Goal: Check status: Check status

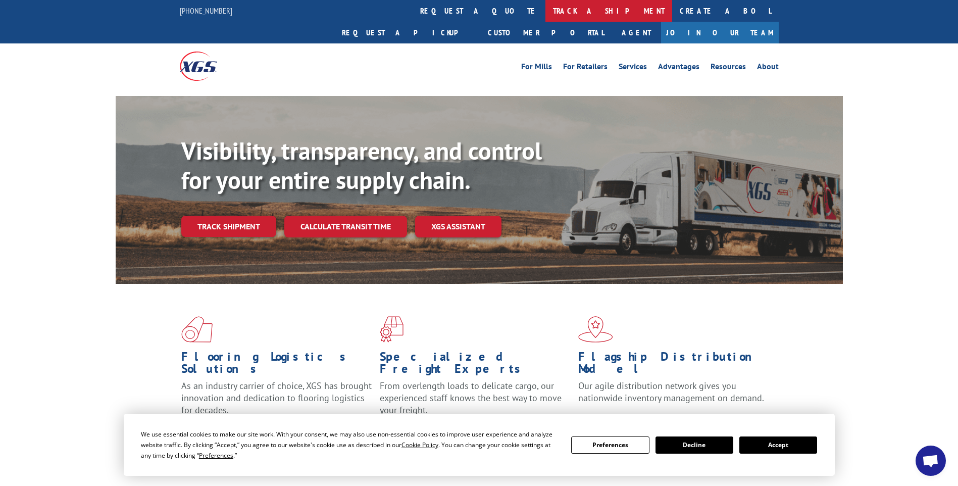
click at [545, 8] on link "track a shipment" at bounding box center [608, 11] width 127 height 22
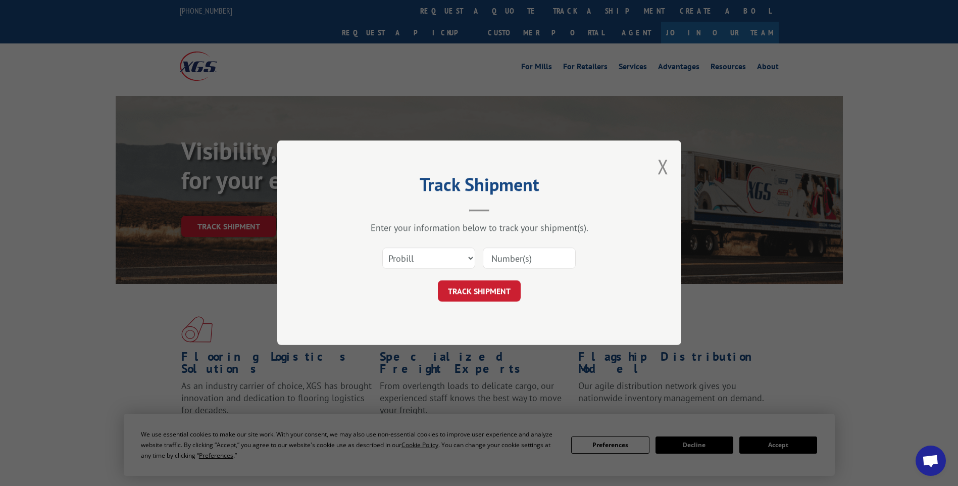
click at [509, 259] on input at bounding box center [529, 258] width 93 height 21
paste input "17442849"
type input "17442849"
click at [492, 285] on button "TRACK SHIPMENT" at bounding box center [479, 291] width 83 height 21
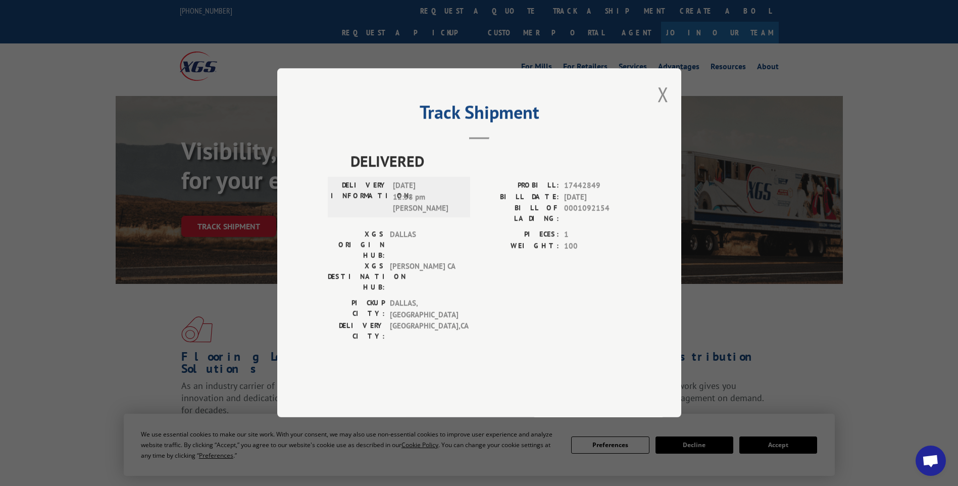
click at [567, 203] on span "[DATE]" at bounding box center [597, 197] width 67 height 12
click at [662, 108] on button "Close modal" at bounding box center [662, 94] width 11 height 27
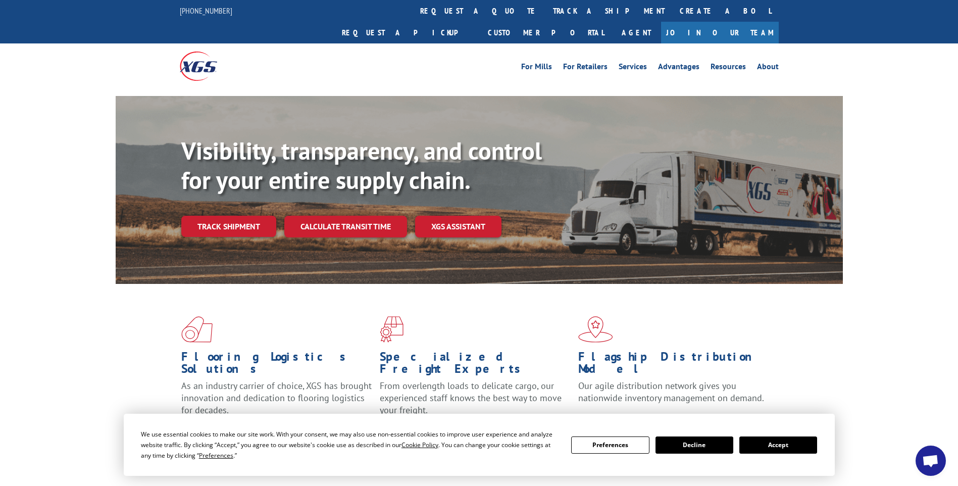
drag, startPoint x: 514, startPoint y: 23, endPoint x: 499, endPoint y: 24, distance: 15.7
click at [514, 43] on div "For [PERSON_NAME] For Retailers Services Advantages Resources About For [PERSON…" at bounding box center [479, 65] width 599 height 45
click at [545, 17] on link "track a shipment" at bounding box center [608, 11] width 127 height 22
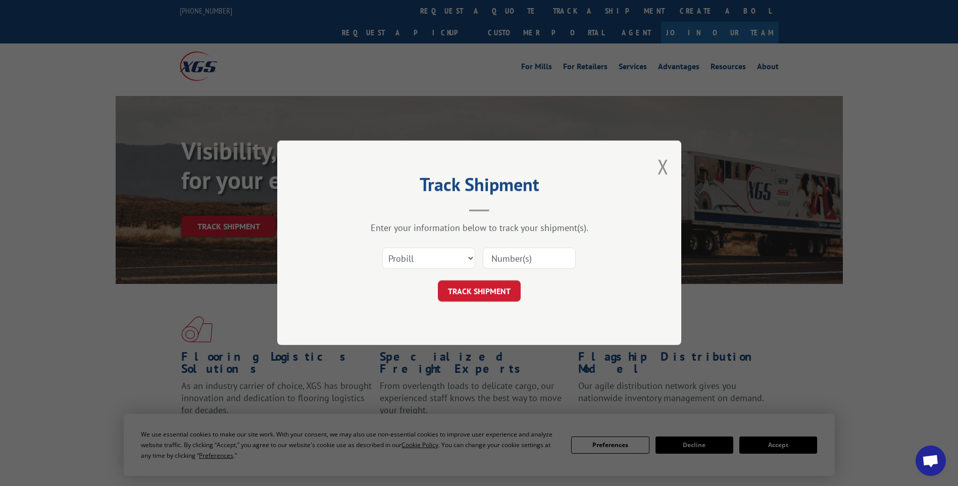
click at [511, 264] on input at bounding box center [529, 258] width 93 height 21
paste input "17442848"
type input "17442848"
click at [487, 283] on button "TRACK SHIPMENT" at bounding box center [479, 291] width 83 height 21
